Goal: Task Accomplishment & Management: Use online tool/utility

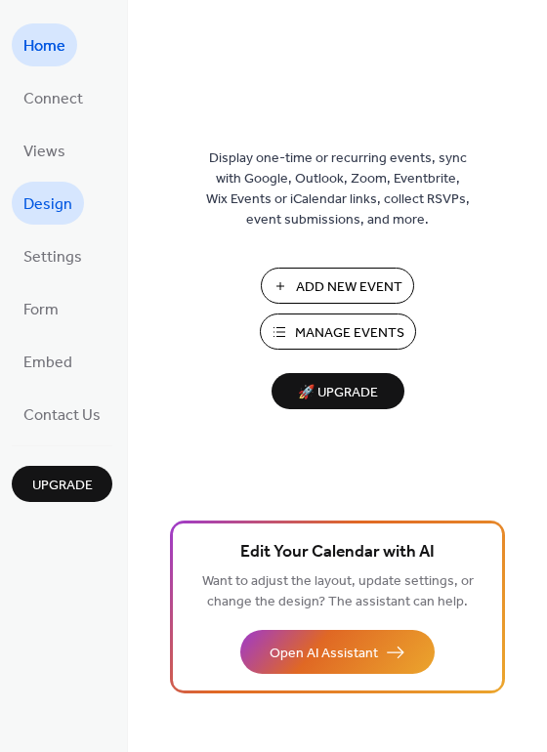
click at [48, 212] on span "Design" at bounding box center [47, 204] width 49 height 31
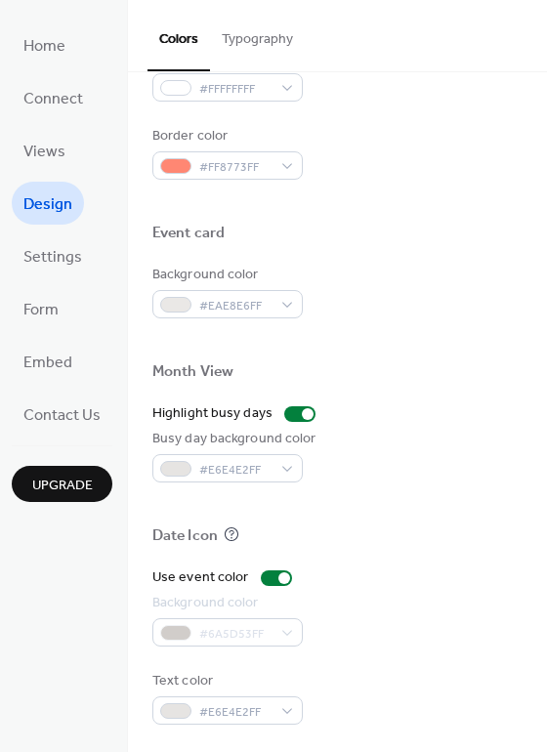
scroll to position [836, 0]
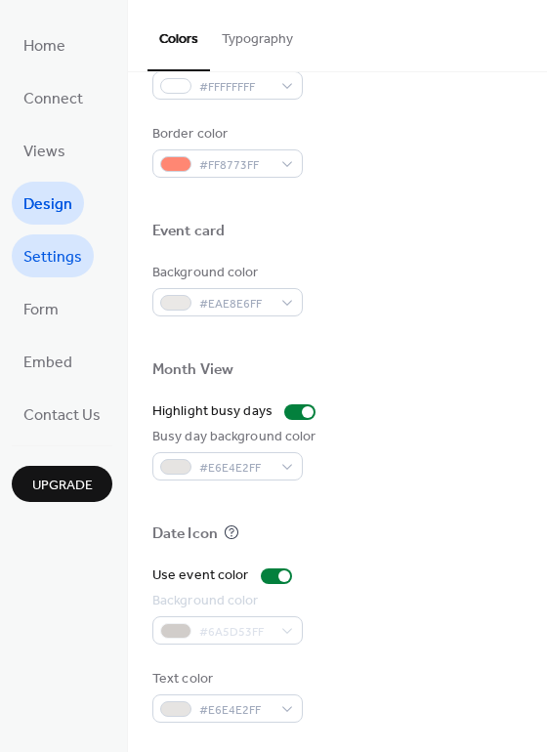
click at [62, 234] on link "Settings" at bounding box center [53, 255] width 82 height 43
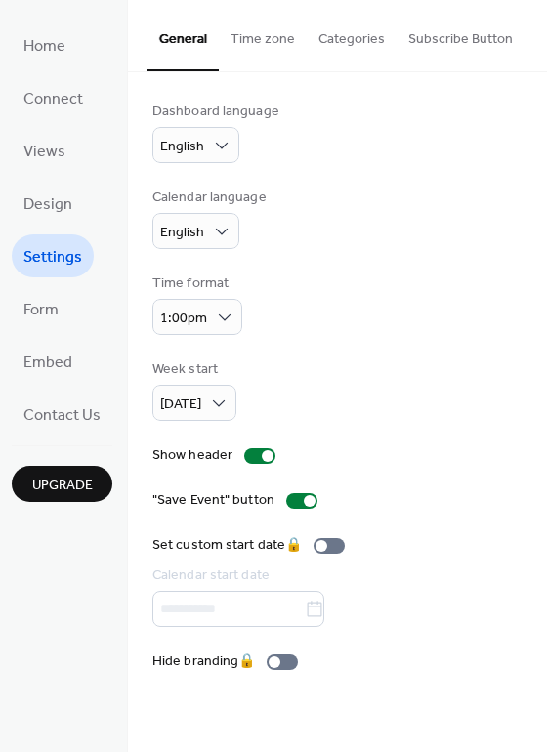
click at [472, 45] on button "Subscribe Button" at bounding box center [460, 34] width 128 height 69
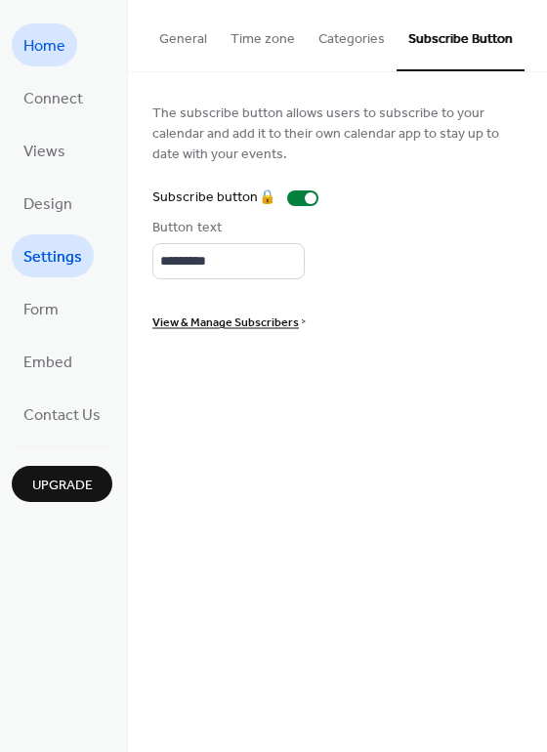
click at [48, 57] on span "Home" at bounding box center [44, 46] width 42 height 31
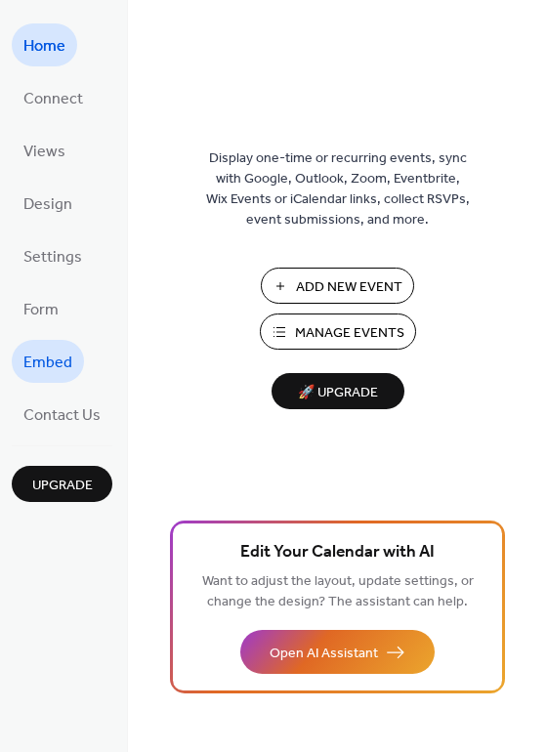
click at [48, 350] on span "Embed" at bounding box center [47, 363] width 49 height 31
